Goal: Communication & Community: Answer question/provide support

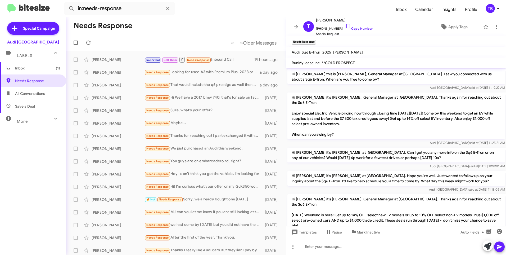
scroll to position [66, 0]
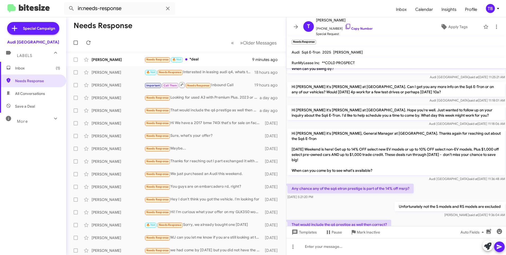
scroll to position [76, 0]
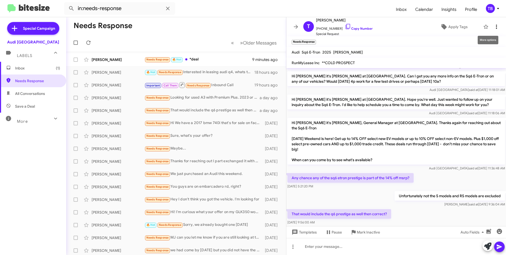
click at [494, 28] on icon at bounding box center [497, 27] width 6 height 6
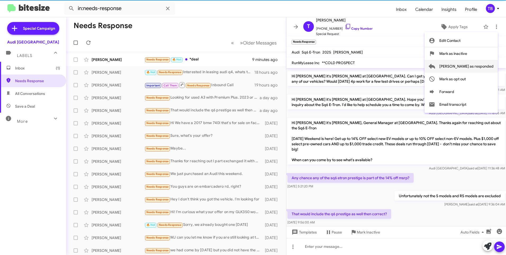
click at [475, 72] on span "Mark as responded" at bounding box center [467, 66] width 54 height 13
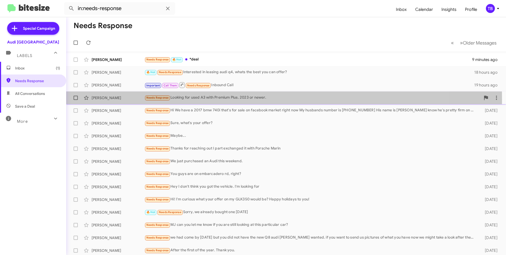
click at [207, 99] on div "Needs Response Looking for used A3 with Premium Plus. 2023 or newer." at bounding box center [313, 98] width 336 height 6
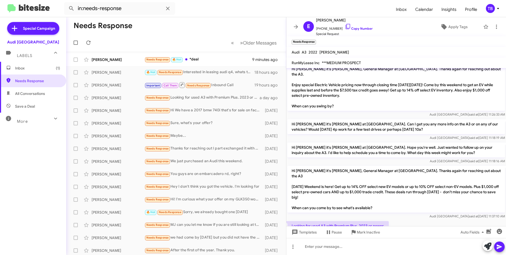
scroll to position [62, 0]
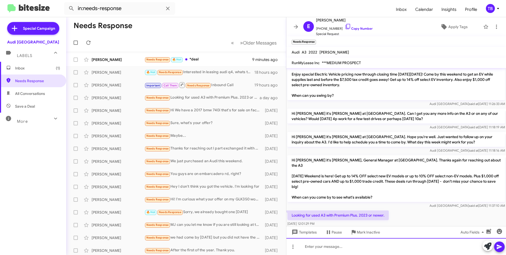
click at [328, 254] on html "in:needs-response Inbox Calendar Insights Profile TB Special Campaign Audi Palo…" at bounding box center [253, 127] width 506 height 255
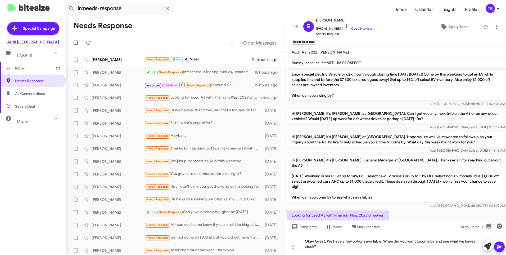
click at [421, 243] on div "Okay Great, We have a few options available. When did you want tocome by and se…" at bounding box center [397, 243] width 220 height 22
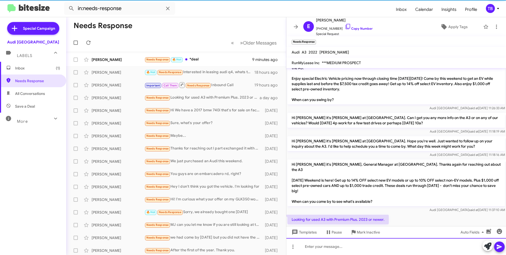
scroll to position [82, 0]
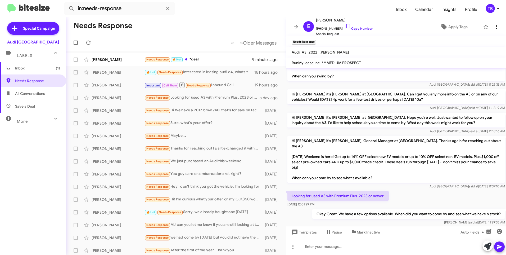
click at [496, 25] on icon at bounding box center [496, 27] width 1 height 4
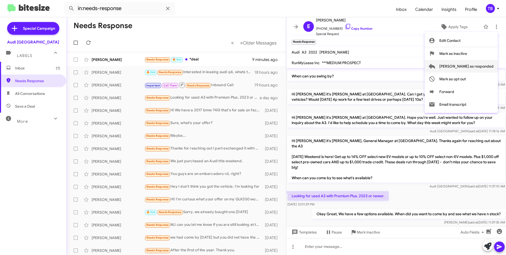
click at [479, 65] on span "Mark as responded" at bounding box center [467, 66] width 54 height 13
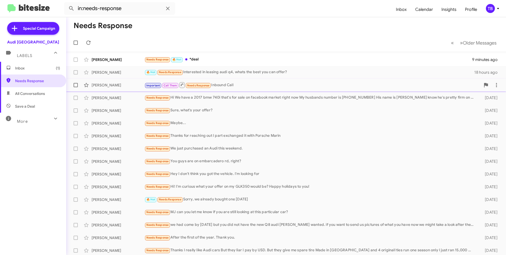
click at [236, 85] on div "Important Call Them Needs Response Inbound Call" at bounding box center [313, 85] width 336 height 7
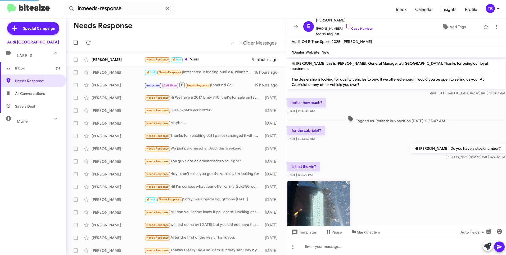
scroll to position [345, 0]
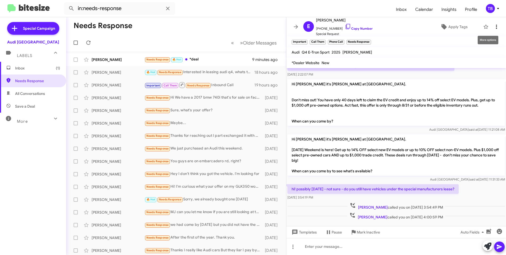
click at [494, 25] on icon at bounding box center [497, 27] width 6 height 6
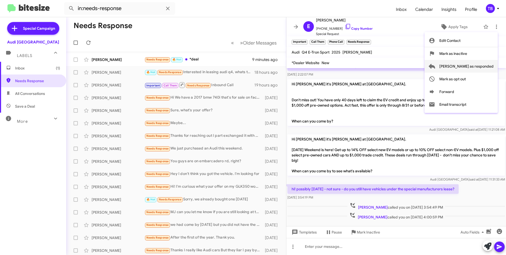
click at [467, 66] on span "Mark as responded" at bounding box center [467, 66] width 54 height 13
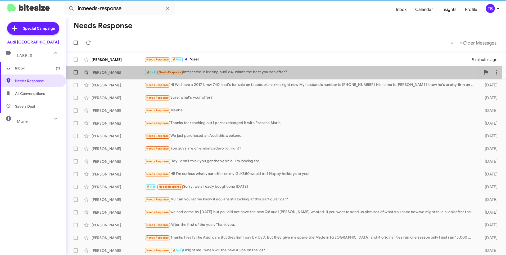
click at [221, 78] on span "Siddharth Chopra 🔥 Hot Needs Response Interested in leasing audi q4, whats the …" at bounding box center [286, 72] width 440 height 13
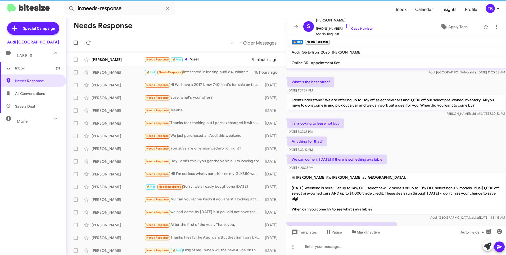
scroll to position [251, 0]
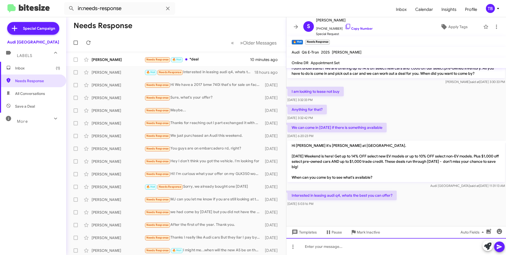
click at [314, 247] on div at bounding box center [397, 246] width 220 height 17
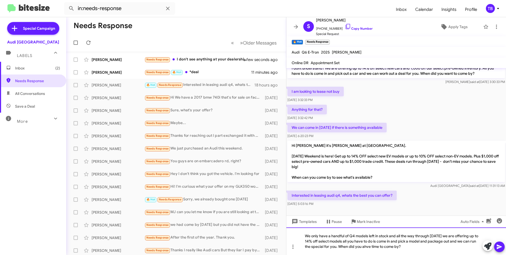
drag, startPoint x: 372, startPoint y: 249, endPoint x: 365, endPoint y: 247, distance: 6.9
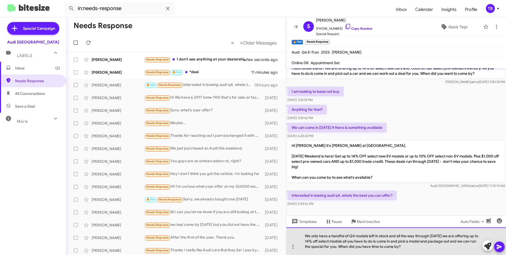
click at [335, 243] on div "We only have a handful of Q4 models left in stock and all the way through Sept.…" at bounding box center [397, 241] width 220 height 28
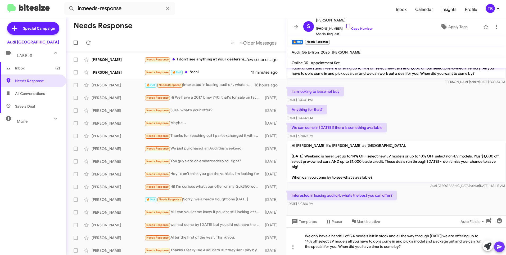
click at [498, 244] on icon at bounding box center [500, 246] width 6 height 6
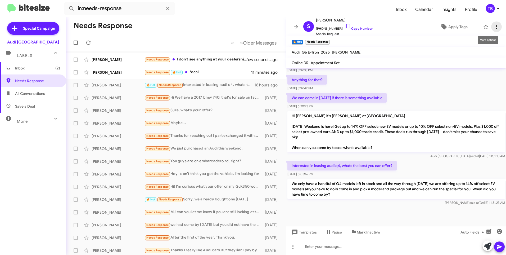
scroll to position [280, 0]
click at [494, 27] on icon at bounding box center [497, 27] width 6 height 6
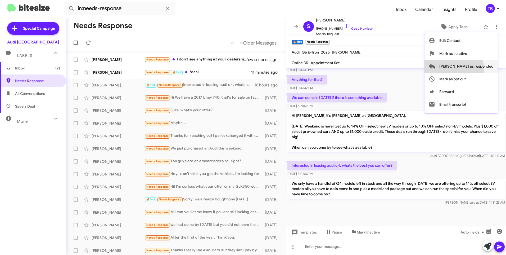
click at [475, 69] on span "Mark as responded" at bounding box center [467, 66] width 54 height 13
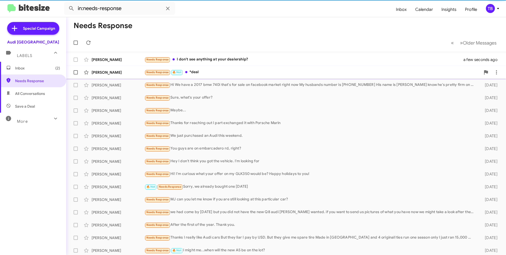
click at [229, 75] on div "Needs Response 🔥 Hot *deal" at bounding box center [313, 72] width 336 height 6
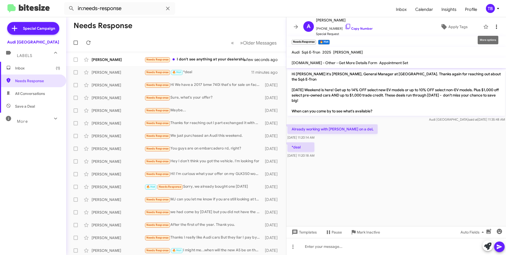
click at [496, 25] on icon at bounding box center [496, 27] width 1 height 4
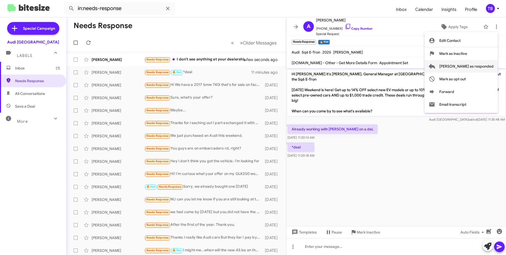
click at [468, 69] on span "Mark as responded" at bounding box center [467, 66] width 54 height 13
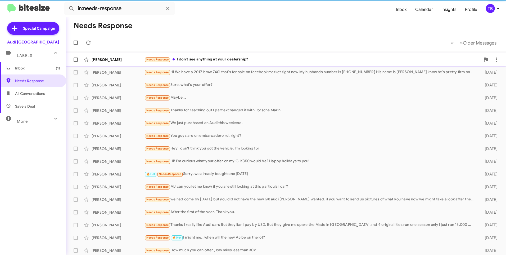
click at [232, 64] on div "Eric Bloom Needs Response I don't see anything at your dealership? a few second…" at bounding box center [286, 59] width 432 height 11
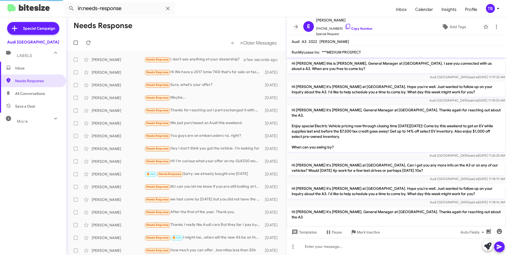
scroll to position [90, 0]
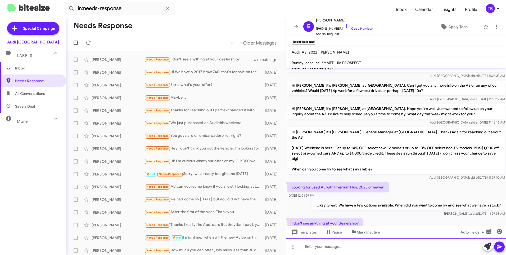
click at [331, 244] on div at bounding box center [397, 246] width 220 height 17
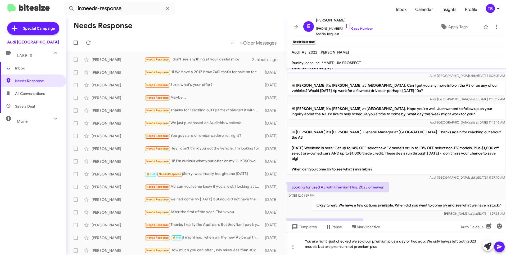
click at [450, 240] on div "You are right i just checked we sold our premium plus a day or two ago. We only…" at bounding box center [397, 243] width 220 height 22
click at [392, 250] on div "You are right i just checked we sold our premium plus a day or two ago. We only…" at bounding box center [397, 243] width 220 height 22
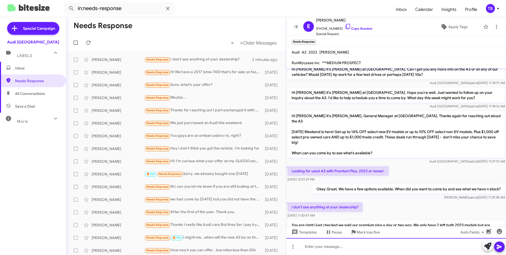
scroll to position [131, 0]
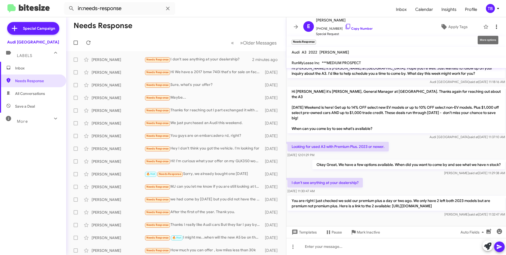
click at [494, 28] on icon at bounding box center [497, 27] width 6 height 6
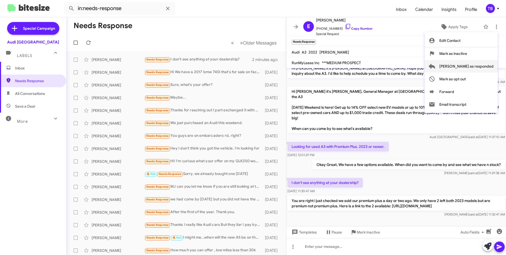
click at [486, 66] on span "Mark as responded" at bounding box center [467, 66] width 54 height 13
